Goal: Information Seeking & Learning: Learn about a topic

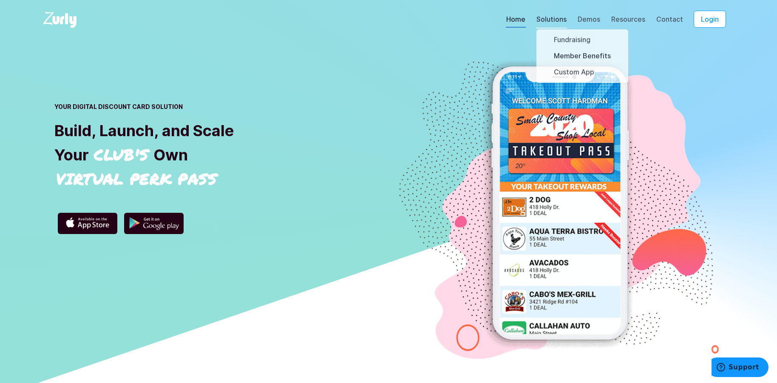
click at [567, 57] on link "Member Benefits" at bounding box center [583, 56] width 58 height 11
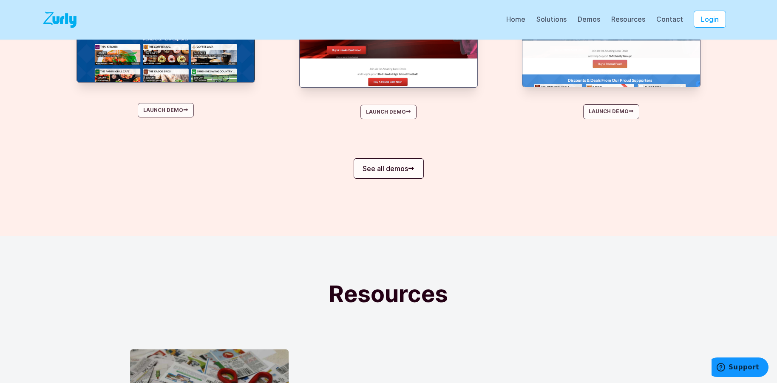
scroll to position [978, 0]
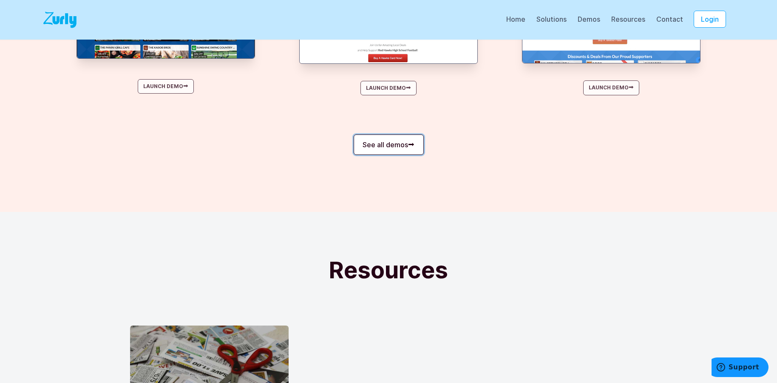
click at [396, 148] on link "See all demos ⮕" at bounding box center [389, 144] width 70 height 20
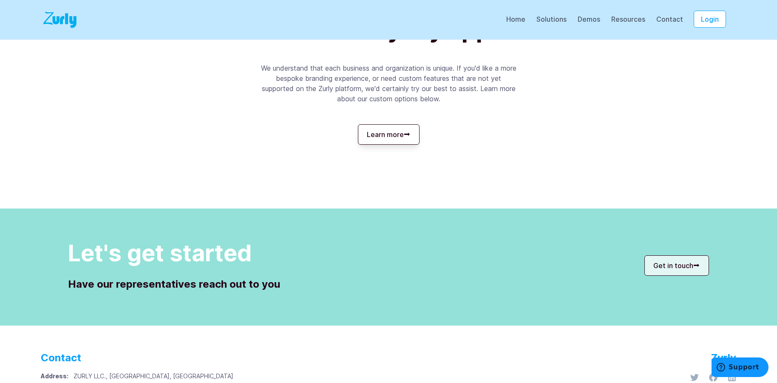
scroll to position [1176, 0]
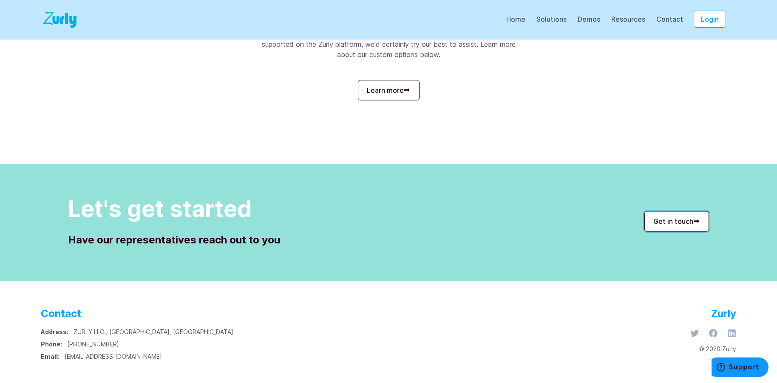
click at [674, 217] on link "Get in touch ⮕" at bounding box center [677, 221] width 65 height 20
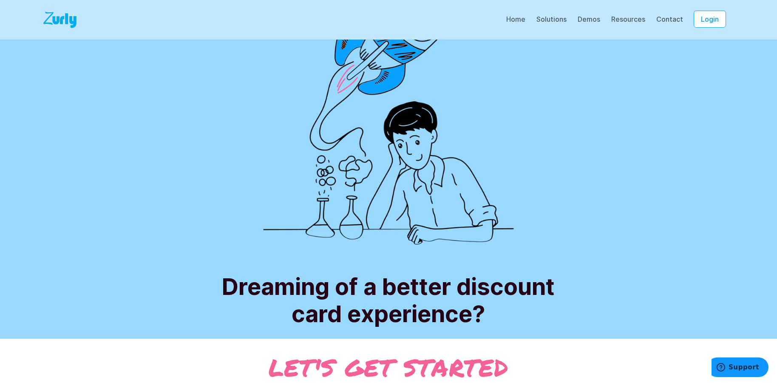
scroll to position [91, 0]
click at [637, 16] on link "Resources" at bounding box center [628, 21] width 35 height 13
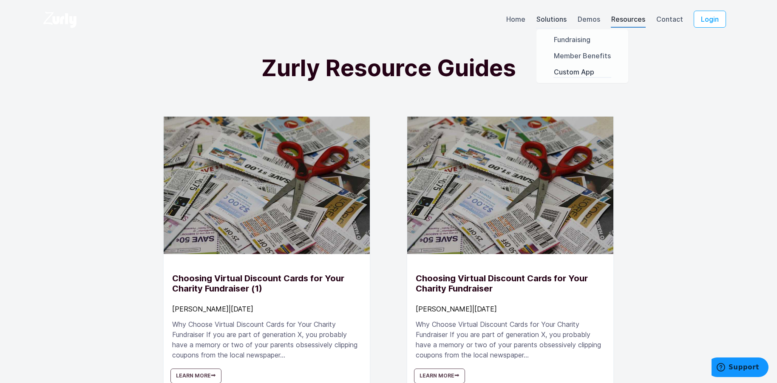
click at [591, 70] on link "Custom App" at bounding box center [583, 72] width 58 height 11
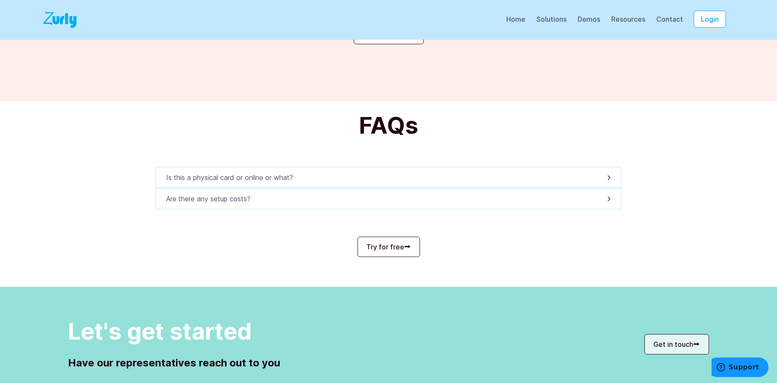
scroll to position [765, 0]
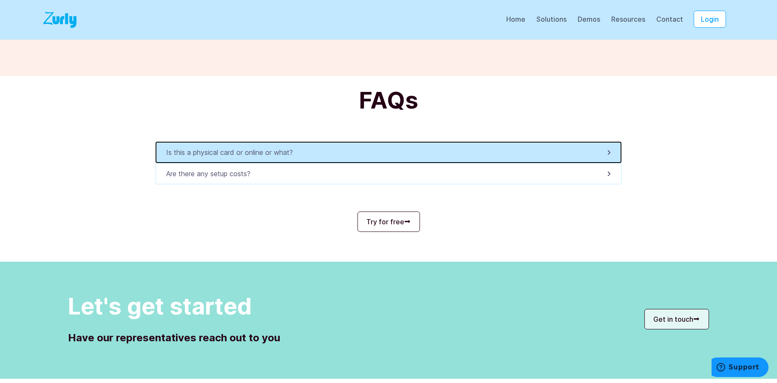
click at [324, 155] on button "Is this a physical card or online or what?" at bounding box center [389, 152] width 466 height 21
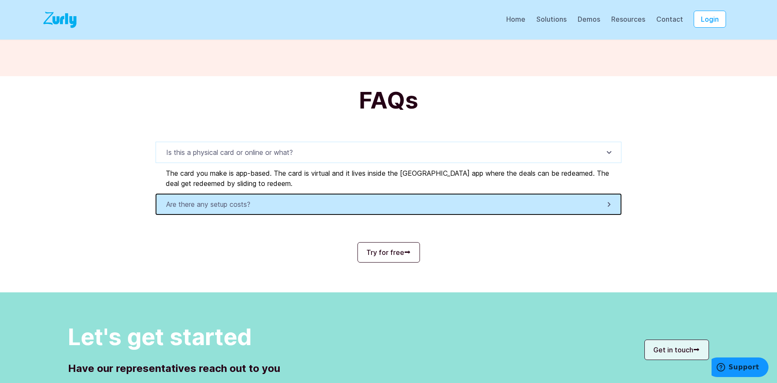
click at [297, 208] on button "Are there any setup costs?" at bounding box center [389, 203] width 466 height 21
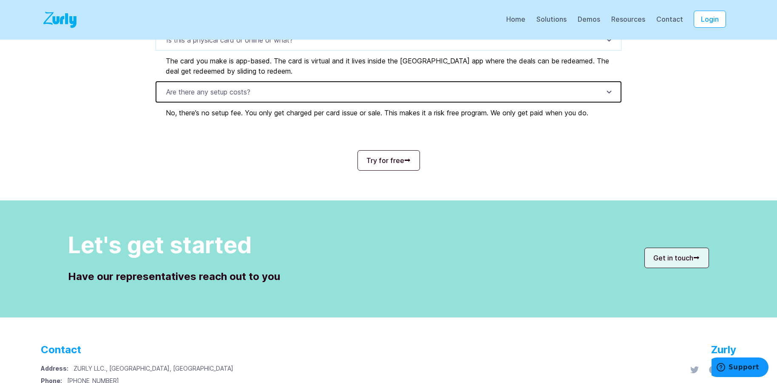
scroll to position [893, 0]
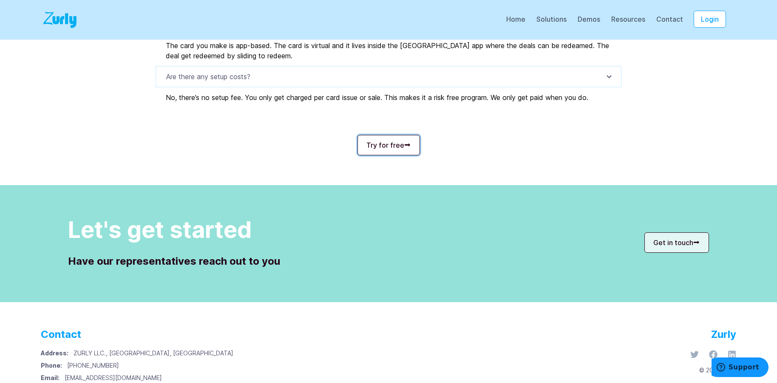
click at [375, 144] on link "Try for free ⮕" at bounding box center [389, 145] width 63 height 20
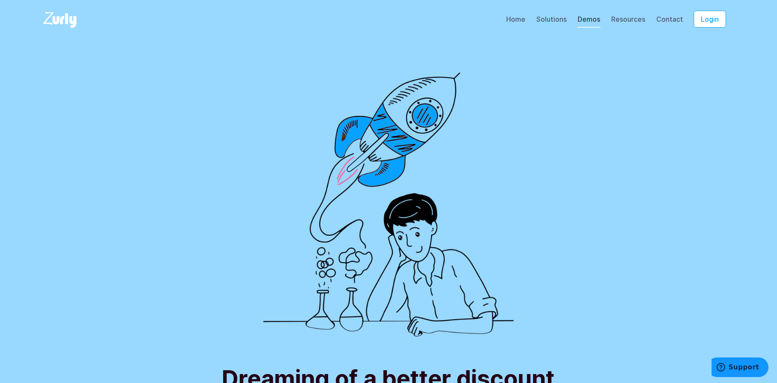
click at [595, 21] on link "Demos" at bounding box center [588, 21] width 23 height 13
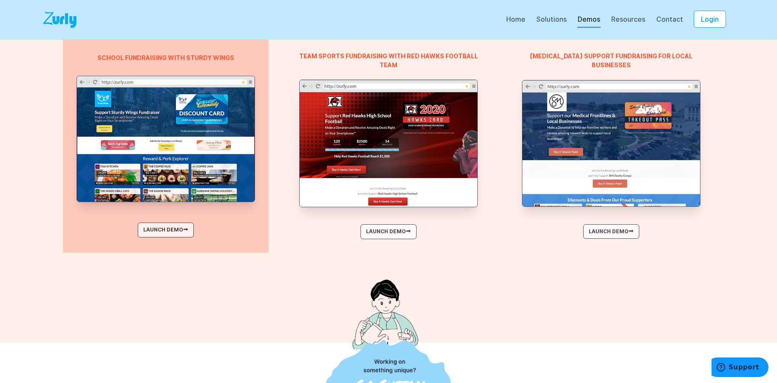
scroll to position [638, 0]
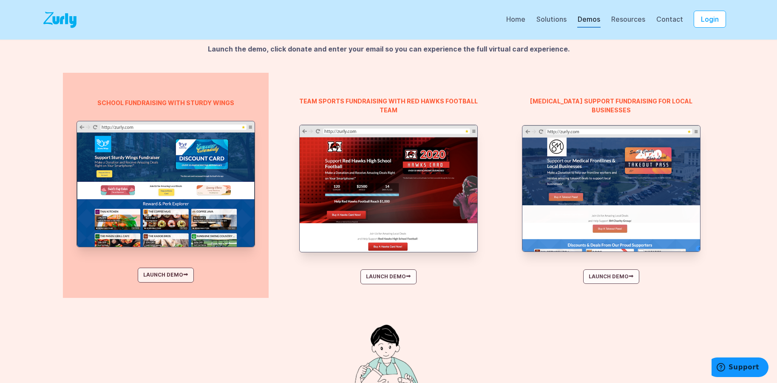
click at [211, 162] on img at bounding box center [166, 184] width 178 height 126
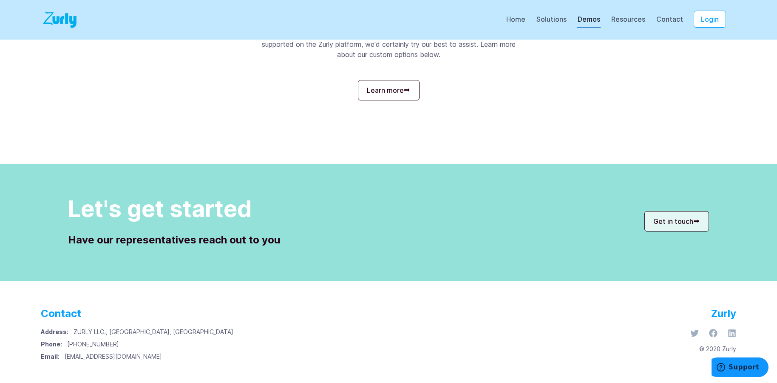
scroll to position [1176, 0]
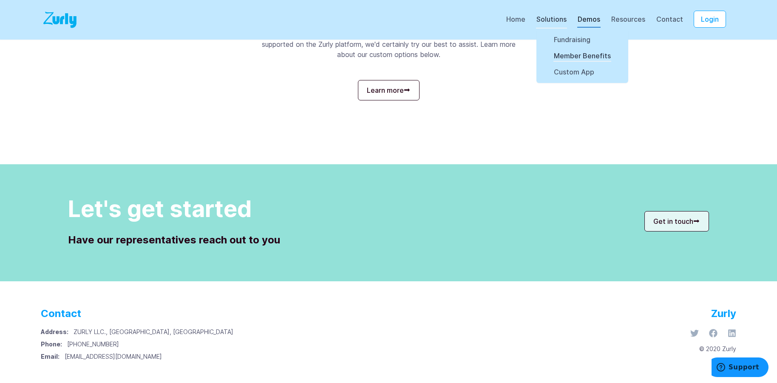
click at [602, 56] on link "Member Benefits" at bounding box center [583, 56] width 58 height 11
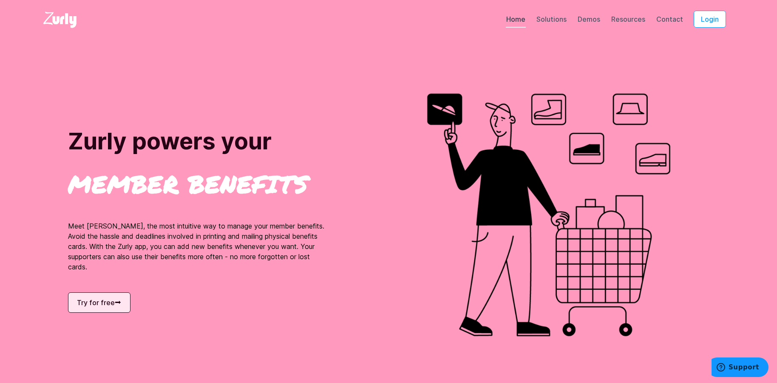
click at [518, 23] on link "Home" at bounding box center [516, 21] width 20 height 13
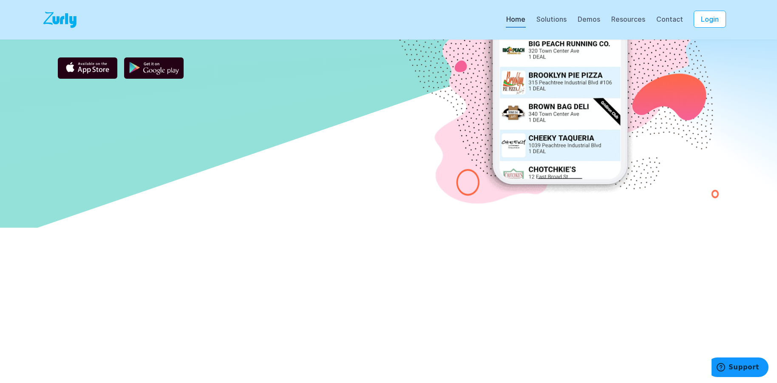
scroll to position [170, 0]
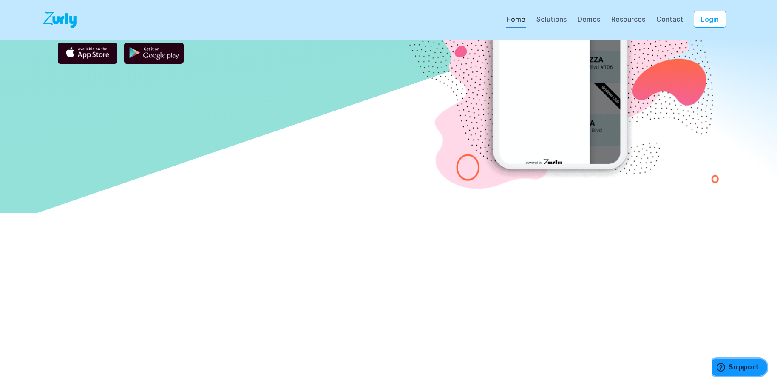
click at [744, 363] on span "Support" at bounding box center [744, 367] width 31 height 8
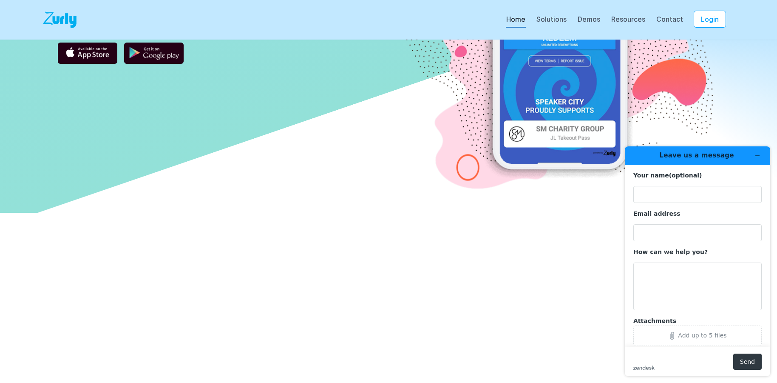
click at [526, 217] on div at bounding box center [389, 389] width 544 height 353
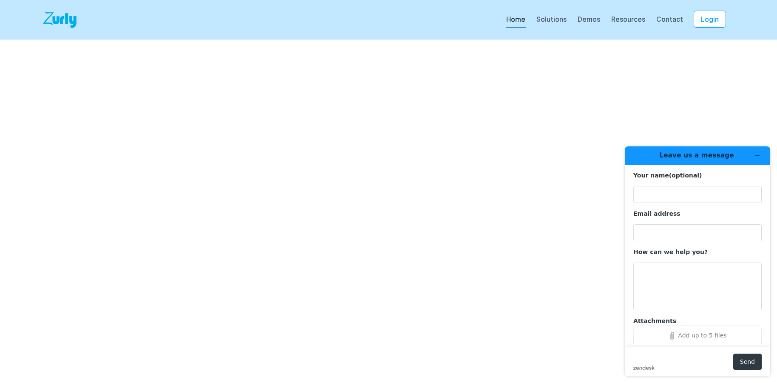
scroll to position [383, 0]
click at [759, 155] on icon "Minimize widget" at bounding box center [758, 156] width 6 height 6
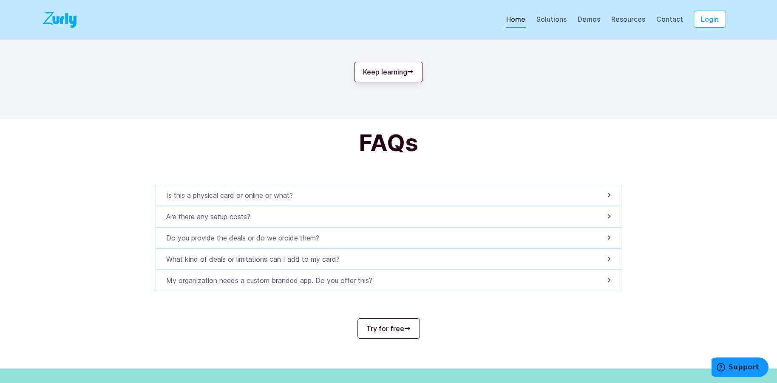
scroll to position [2849, 0]
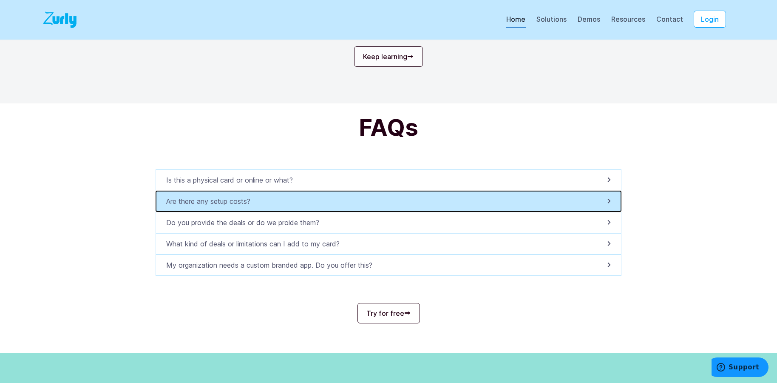
click at [402, 212] on button "Are there any setup costs?" at bounding box center [389, 200] width 466 height 21
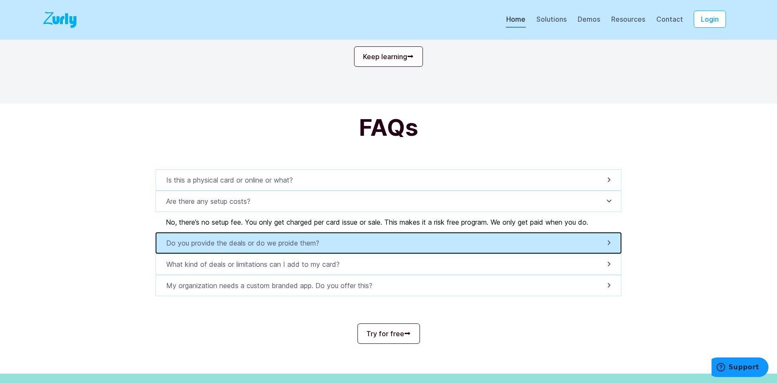
click at [385, 253] on button "Do you provide the deals or do we proide them?" at bounding box center [389, 242] width 466 height 21
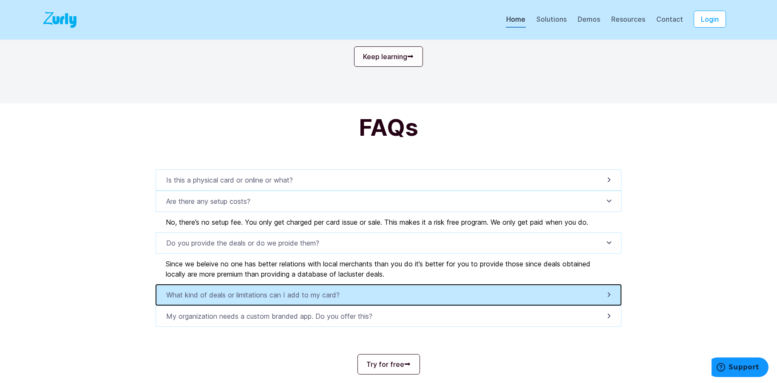
click at [381, 305] on button "What kind of deals or limitations can I add to my card?" at bounding box center [389, 294] width 466 height 21
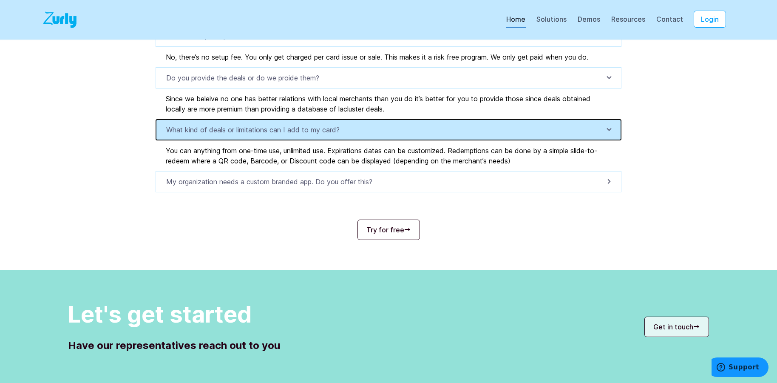
scroll to position [3019, 0]
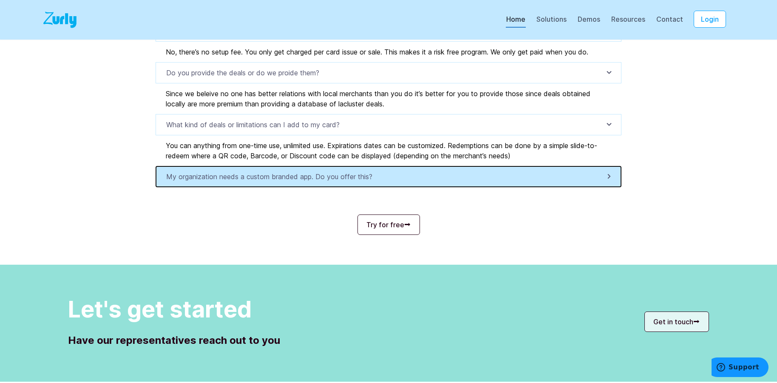
click at [310, 182] on p "My organization needs a custom branded app. Do you offer this?" at bounding box center [271, 176] width 211 height 10
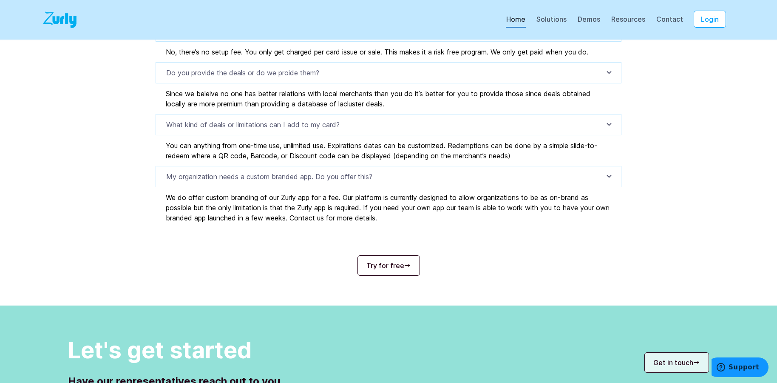
click at [311, 222] on div "We do offer custom branding of our Zurly app for a fee. Our platform is current…" at bounding box center [389, 207] width 466 height 41
copy div "Zurly"
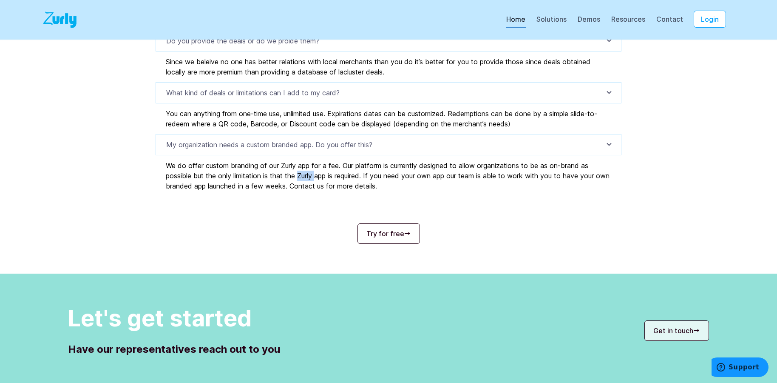
scroll to position [3146, 0]
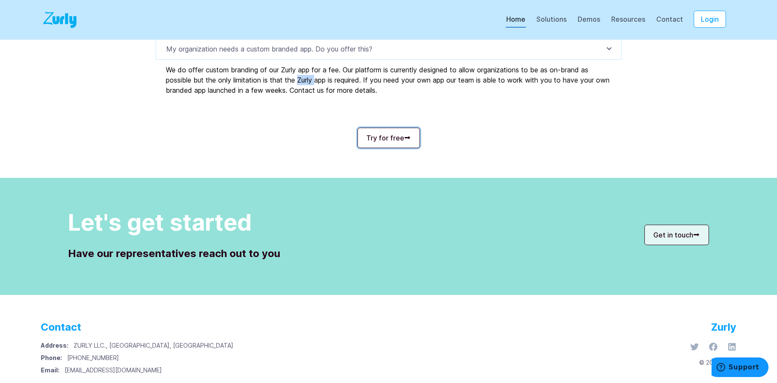
click at [400, 147] on link "Try for free ⮕" at bounding box center [389, 138] width 63 height 20
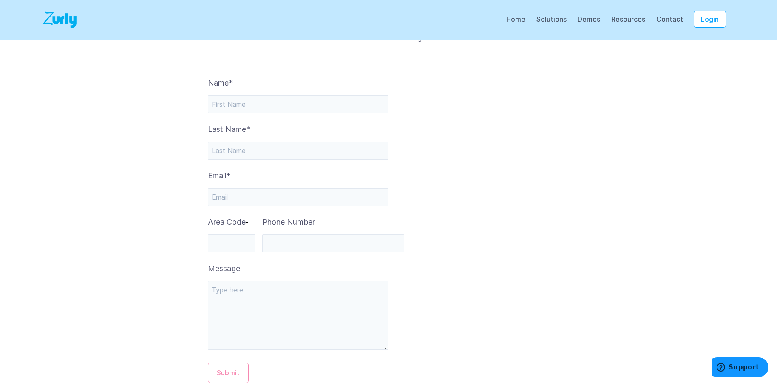
scroll to position [389, 0]
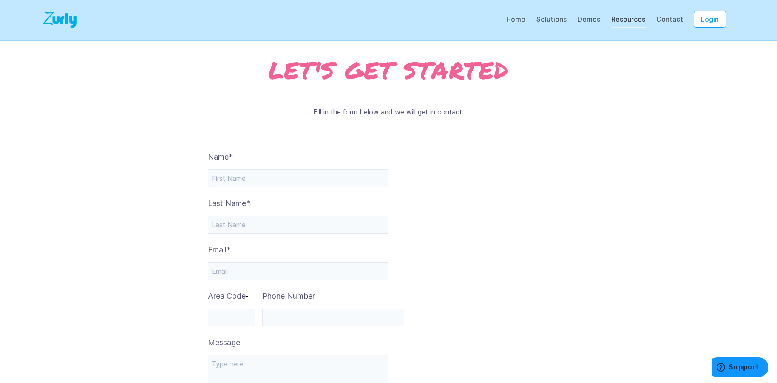
click at [637, 18] on link "Resources" at bounding box center [628, 21] width 35 height 13
